Goal: Find specific page/section: Find specific page/section

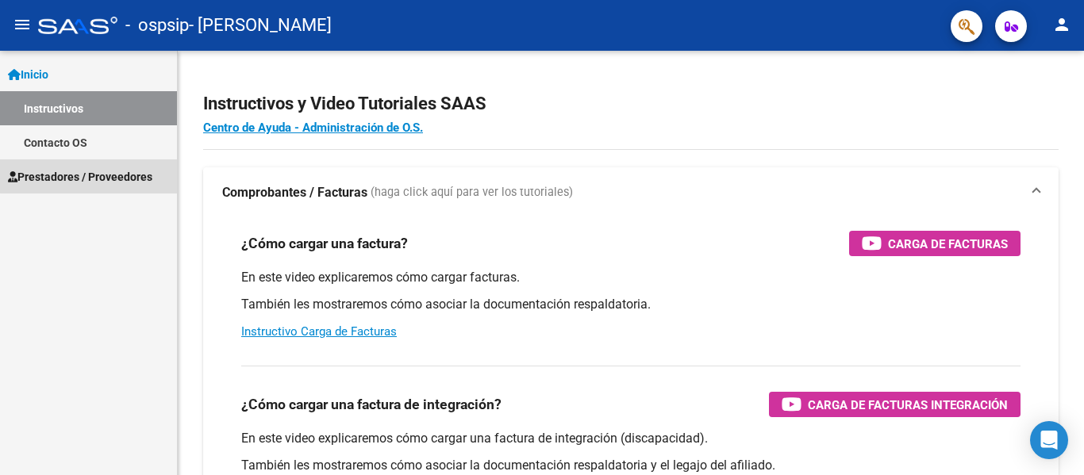
click at [117, 175] on span "Prestadores / Proveedores" at bounding box center [80, 176] width 144 height 17
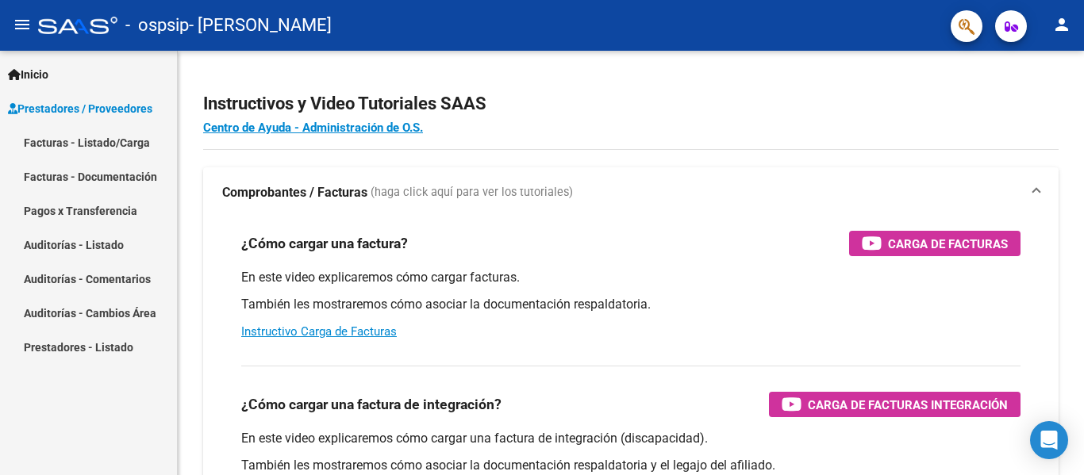
click at [111, 113] on span "Prestadores / Proveedores" at bounding box center [80, 108] width 144 height 17
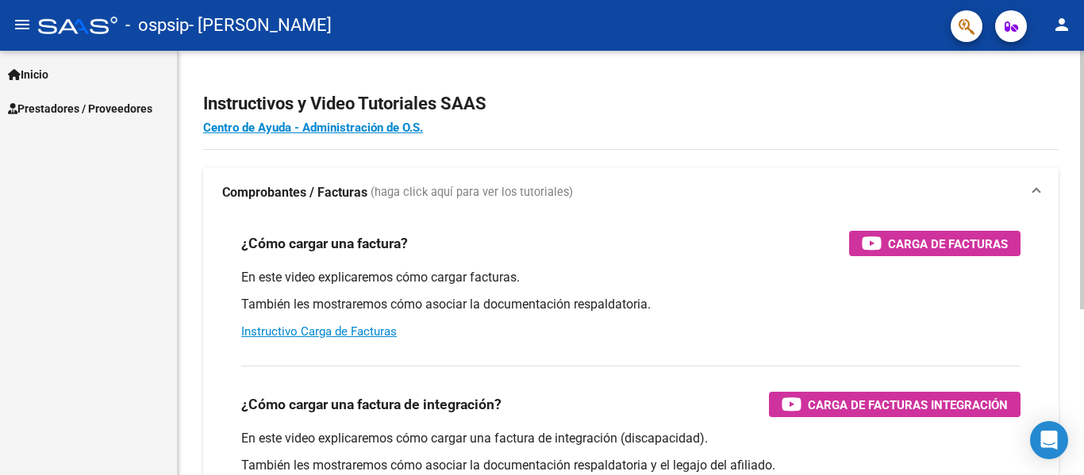
scroll to position [271, 0]
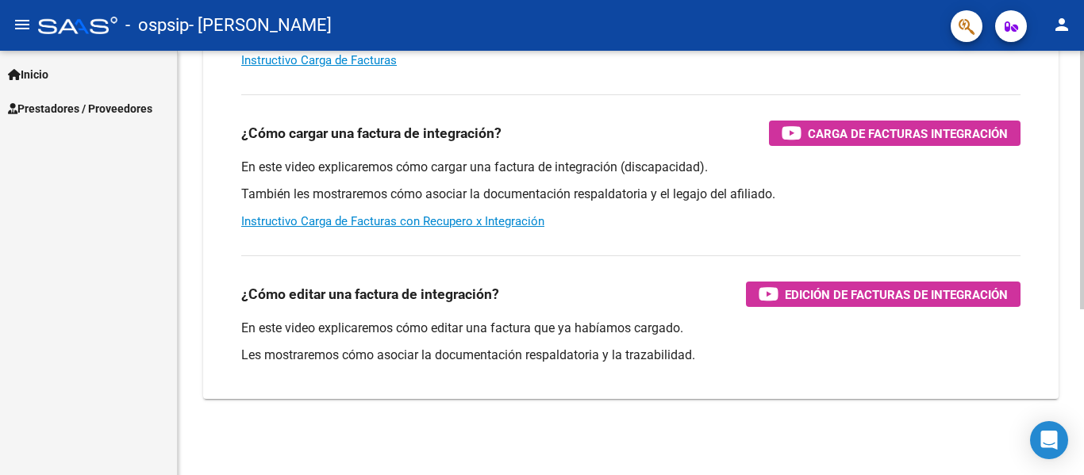
click at [1081, 467] on div at bounding box center [1082, 263] width 4 height 425
click at [1081, 467] on div at bounding box center [1082, 346] width 4 height 259
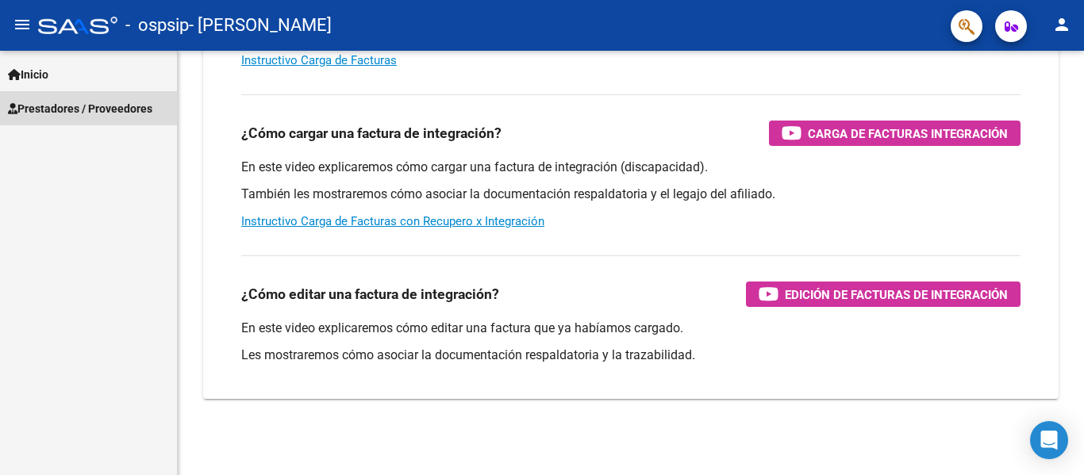
click at [119, 100] on span "Prestadores / Proveedores" at bounding box center [80, 108] width 144 height 17
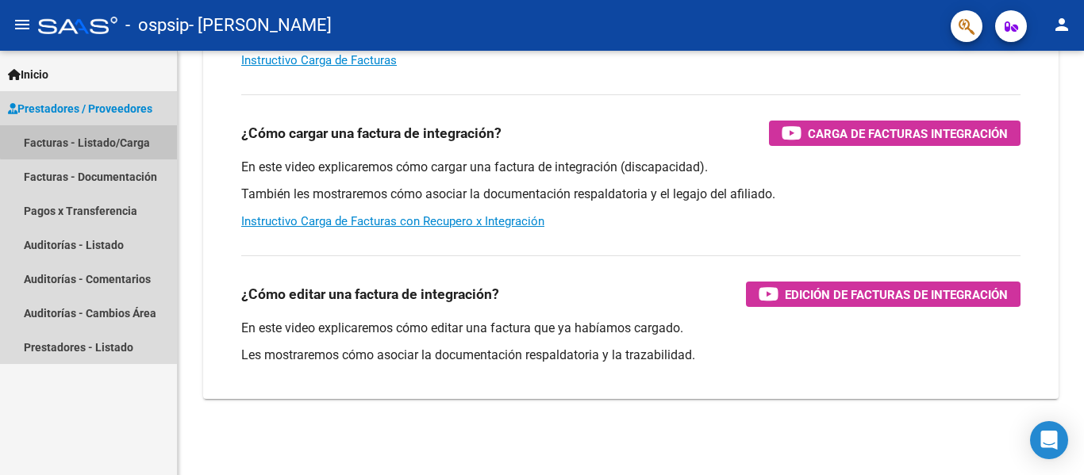
click at [113, 140] on link "Facturas - Listado/Carga" at bounding box center [88, 142] width 177 height 34
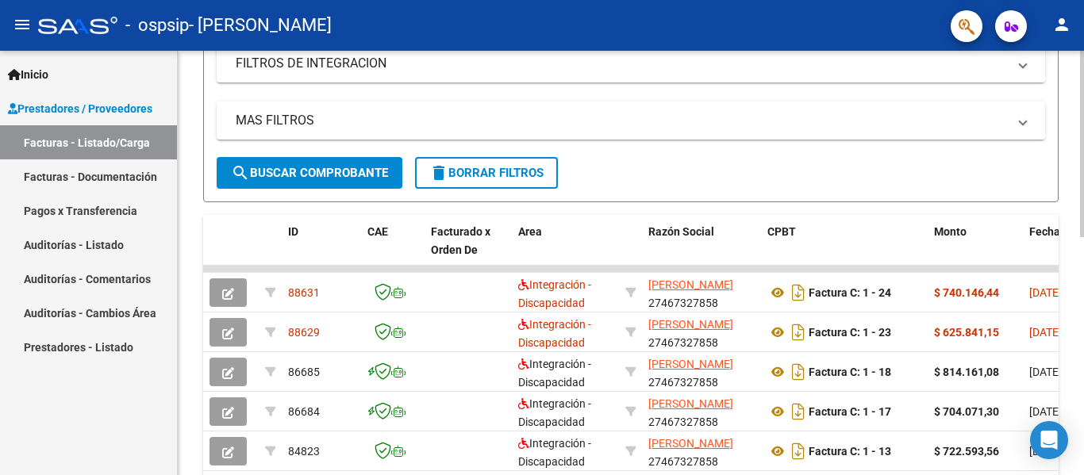
scroll to position [309, 0]
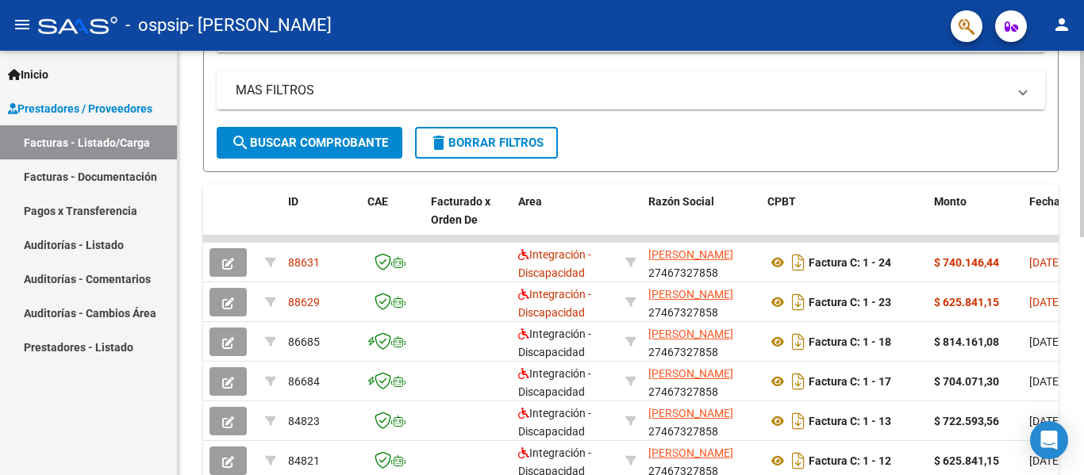
click at [1010, 365] on div "Video tutorial PRESTADORES -> Listado de CPBTs Emitidos por Prestadores / Prove…" at bounding box center [633, 219] width 910 height 954
